Goal: Task Accomplishment & Management: Manage account settings

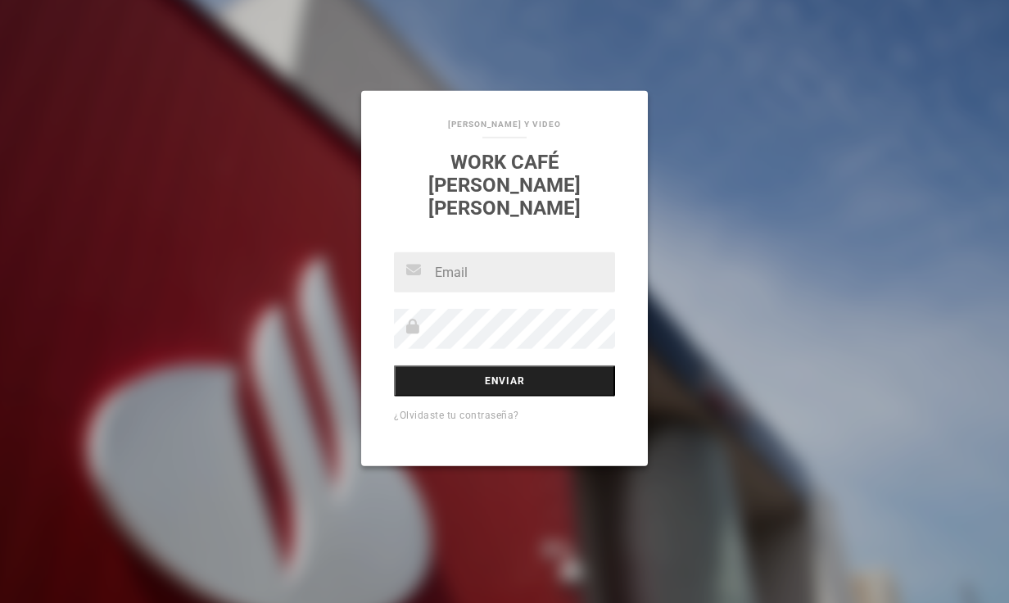
type input "[PERSON_NAME][EMAIL_ADDRESS][DOMAIN_NAME]"
click at [458, 368] on input "Enviar" at bounding box center [504, 380] width 221 height 31
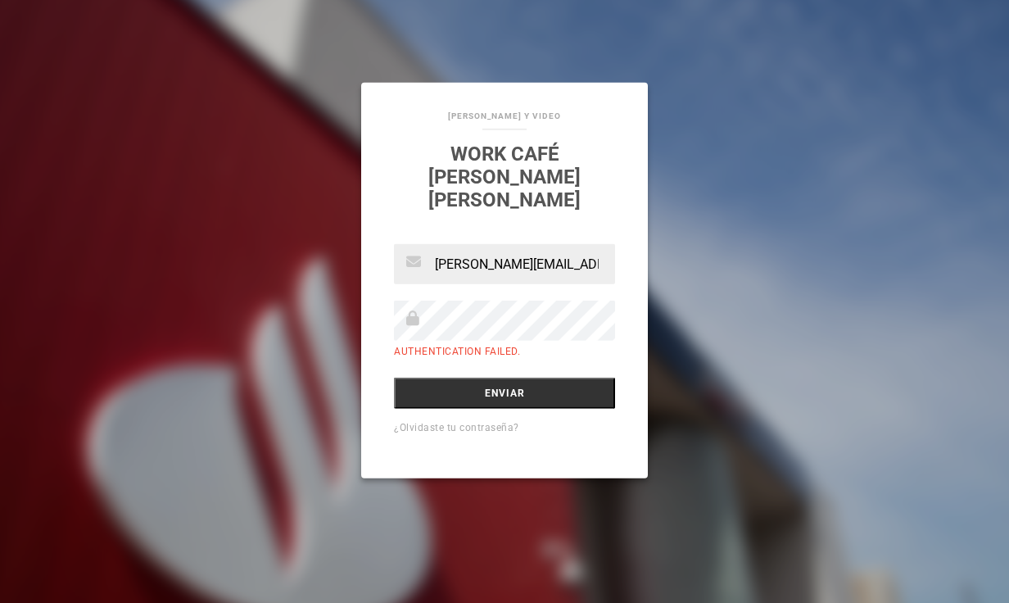
click at [652, 319] on div "[PERSON_NAME] Y VIDEO WORK CAFÉ [GEOGRAPHIC_DATA] [EMAIL_ADDRESS][DOMAIN_NAME] …" at bounding box center [504, 301] width 1009 height 603
click at [462, 381] on input "Enviar" at bounding box center [504, 392] width 221 height 31
click at [418, 387] on input "Enviar" at bounding box center [504, 392] width 221 height 31
